Goal: Information Seeking & Learning: Learn about a topic

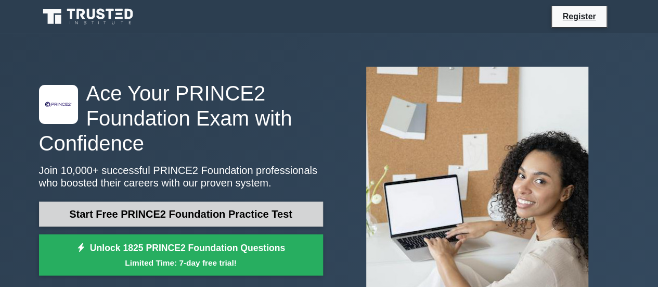
click at [233, 220] on link "Start Free PRINCE2 Foundation Practice Test" at bounding box center [181, 213] width 284 height 25
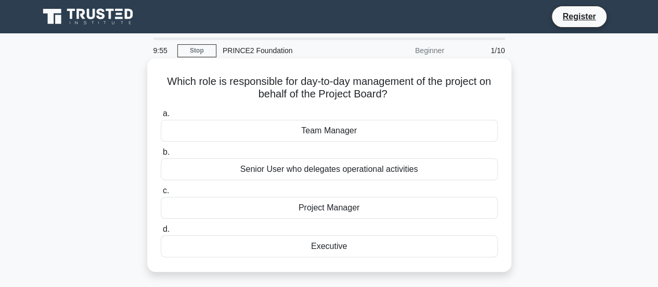
click at [328, 211] on div "Project Manager" at bounding box center [329, 208] width 337 height 22
click at [161, 194] on input "c. Project Manager" at bounding box center [161, 190] width 0 height 7
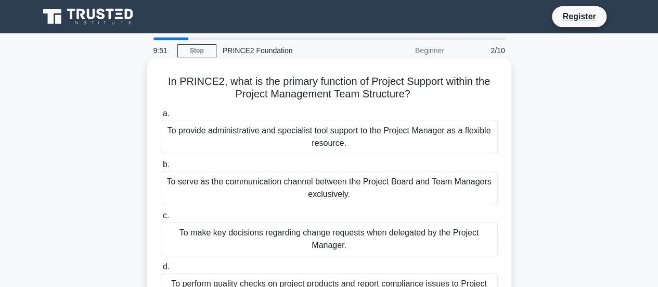
click at [343, 142] on div "To provide administrative and specialist tool support to the Project Manager as…" at bounding box center [329, 137] width 337 height 34
click at [161, 117] on input "a. To provide administrative and specialist tool support to the Project Manager…" at bounding box center [161, 113] width 0 height 7
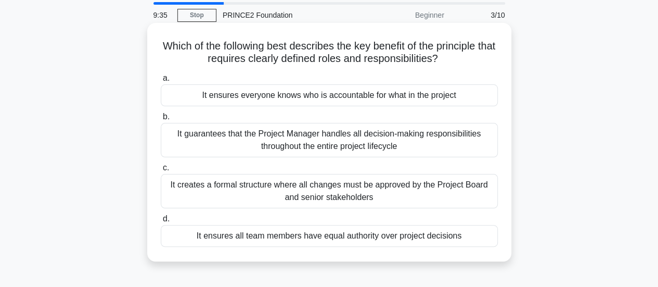
scroll to position [52, 0]
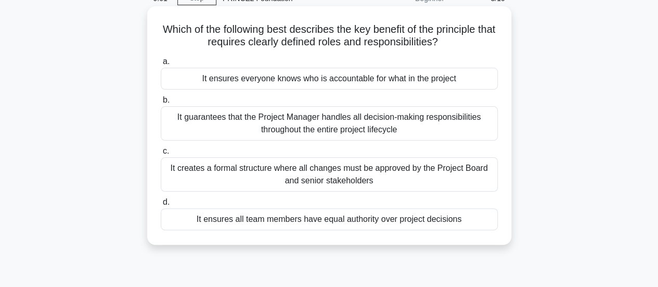
click at [353, 80] on div "It ensures everyone knows who is accountable for what in the project" at bounding box center [329, 79] width 337 height 22
click at [161, 65] on input "a. It ensures everyone knows who is accountable for what in the project" at bounding box center [161, 61] width 0 height 7
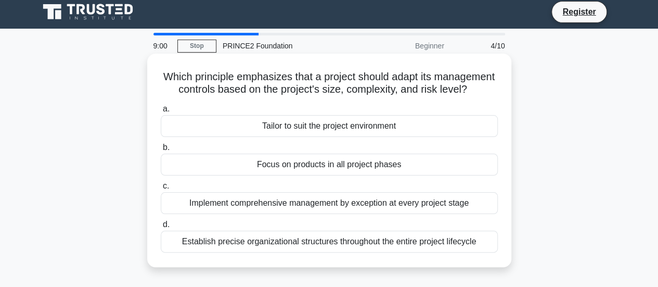
scroll to position [0, 0]
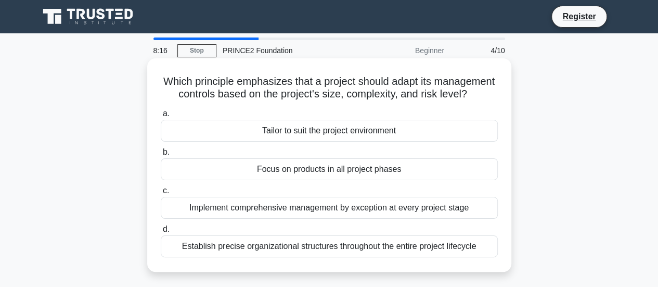
click at [361, 257] on div "Establish precise organizational structures throughout the entire project lifec…" at bounding box center [329, 246] width 337 height 22
click at [161, 233] on input "d. Establish precise organizational structures throughout the entire project li…" at bounding box center [161, 229] width 0 height 7
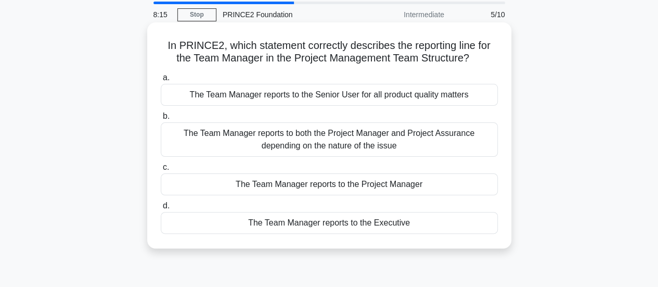
scroll to position [52, 0]
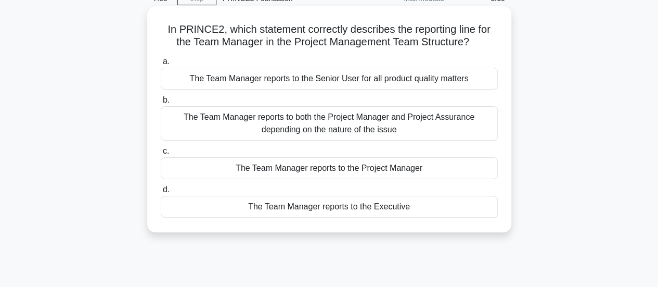
click at [387, 171] on div "The Team Manager reports to the Project Manager" at bounding box center [329, 168] width 337 height 22
click at [161, 155] on input "c. The Team Manager reports to the Project Manager" at bounding box center [161, 151] width 0 height 7
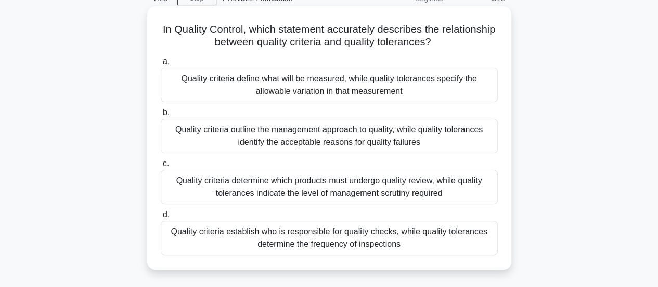
click at [387, 93] on div "Quality criteria define what will be measured, while quality tolerances specify…" at bounding box center [329, 85] width 337 height 34
click at [161, 65] on input "a. Quality criteria define what will be measured, while quality tolerances spec…" at bounding box center [161, 61] width 0 height 7
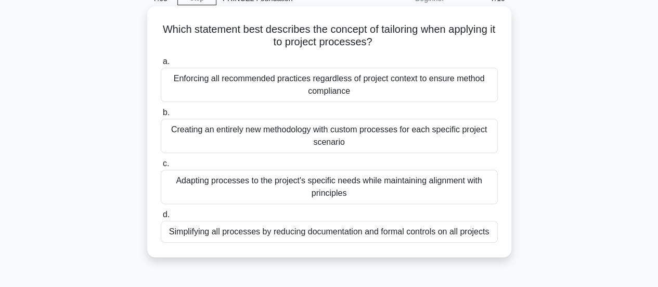
click at [404, 195] on div "Adapting processes to the project's specific needs while maintaining alignment …" at bounding box center [329, 187] width 337 height 34
click at [161, 167] on input "c. Adapting processes to the project's specific needs while maintaining alignme…" at bounding box center [161, 163] width 0 height 7
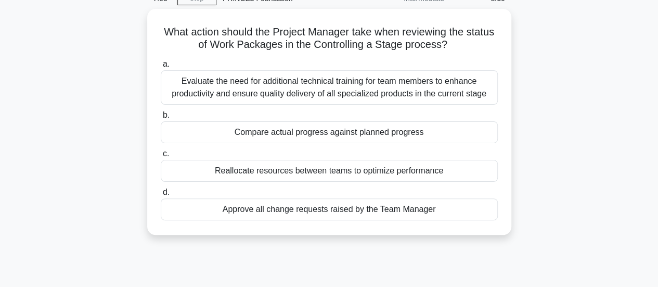
scroll to position [0, 0]
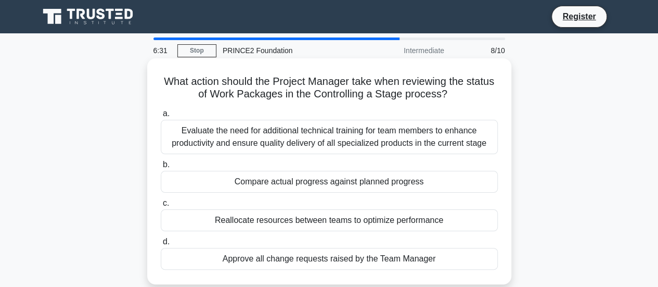
click at [403, 145] on div "Evaluate the need for additional technical training for team members to enhance…" at bounding box center [329, 137] width 337 height 34
click at [161, 117] on input "a. Evaluate the need for additional technical training for team members to enha…" at bounding box center [161, 113] width 0 height 7
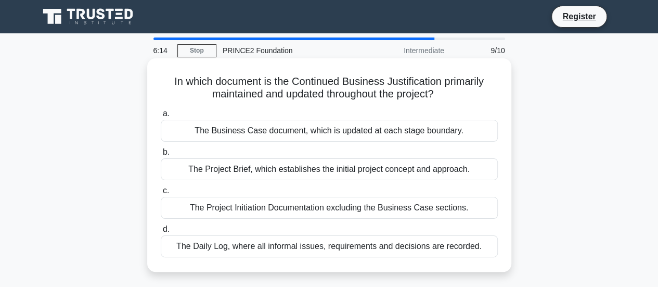
click at [429, 252] on div "The Daily Log, where all informal issues, requirements and decisions are record…" at bounding box center [329, 246] width 337 height 22
click at [161, 233] on input "d. The Daily Log, where all informal issues, requirements and decisions are rec…" at bounding box center [161, 229] width 0 height 7
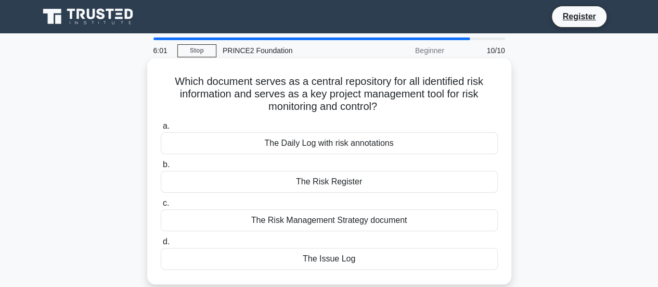
click at [400, 223] on div "The Risk Management Strategy document" at bounding box center [329, 220] width 337 height 22
click at [161, 207] on input "c. The Risk Management Strategy document" at bounding box center [161, 203] width 0 height 7
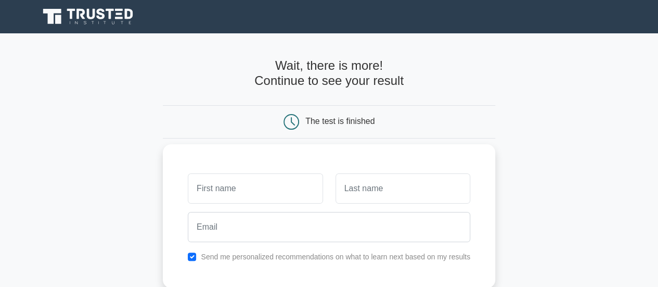
click at [263, 186] on input "text" at bounding box center [255, 188] width 135 height 30
type input "Jullie"
click at [383, 201] on input "text" at bounding box center [403, 188] width 135 height 30
type input "Lawrence"
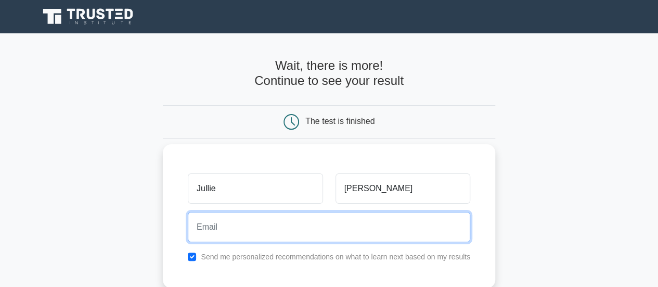
click at [297, 223] on input "email" at bounding box center [329, 227] width 283 height 30
type input "stjdm@hotmail.com"
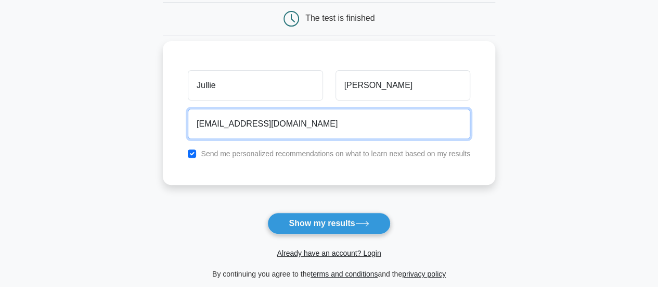
scroll to position [104, 0]
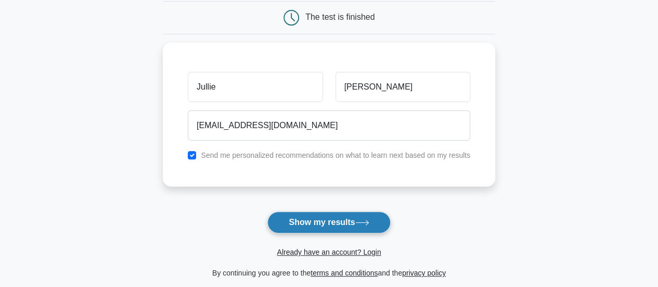
click at [337, 224] on button "Show my results" at bounding box center [328, 222] width 123 height 22
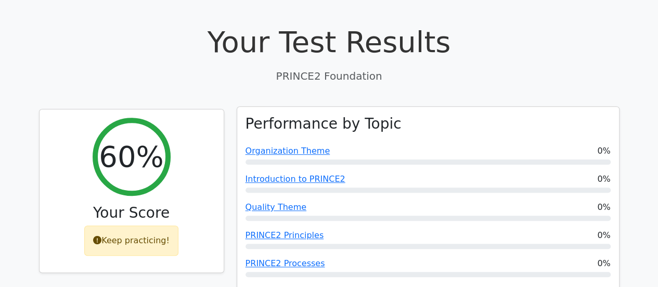
scroll to position [312, 0]
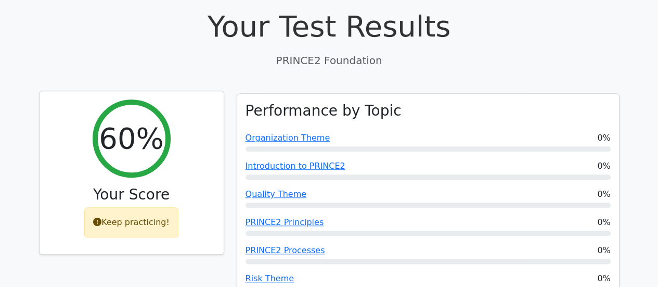
click at [150, 207] on div "Keep practicing!" at bounding box center [131, 222] width 94 height 30
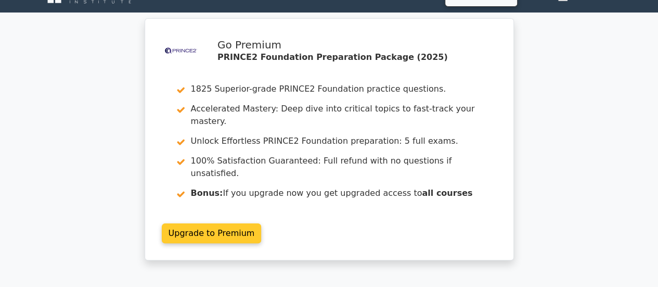
scroll to position [0, 0]
